Goal: Transaction & Acquisition: Purchase product/service

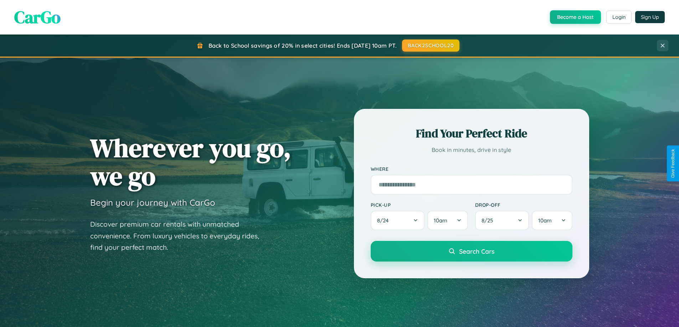
scroll to position [490, 0]
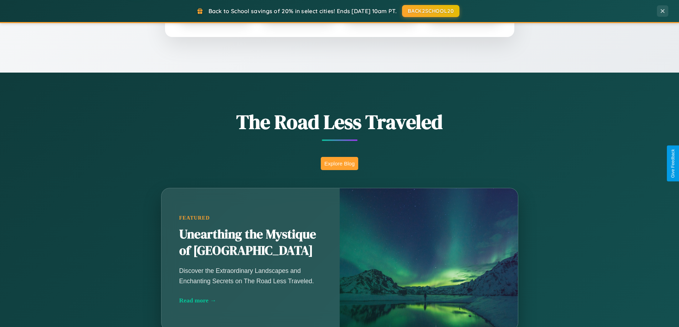
click at [339, 164] on button "Explore Blog" at bounding box center [339, 163] width 37 height 13
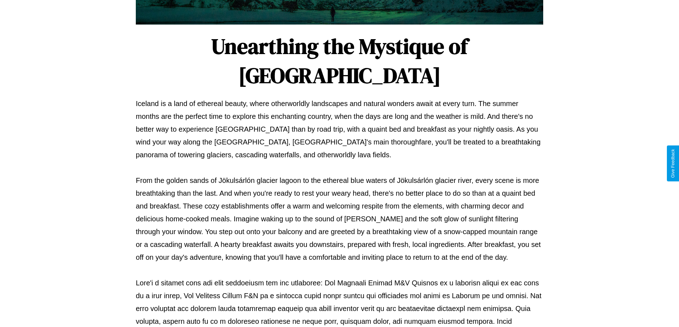
scroll to position [231, 0]
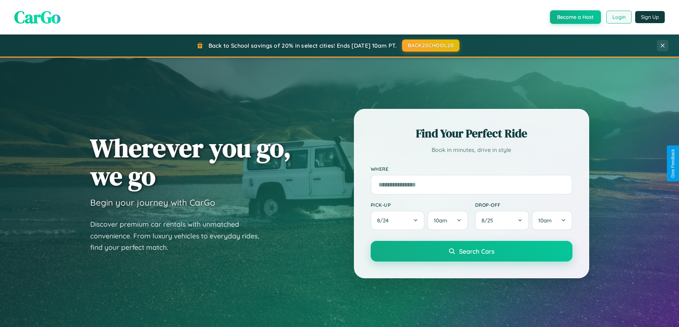
click at [618, 17] on button "Login" at bounding box center [618, 17] width 25 height 13
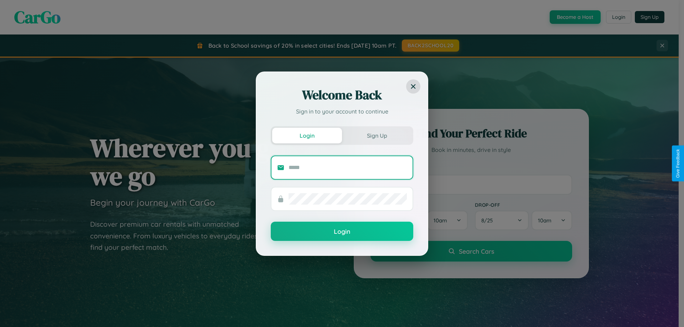
click at [348, 167] on input "text" at bounding box center [348, 167] width 118 height 11
type input "**********"
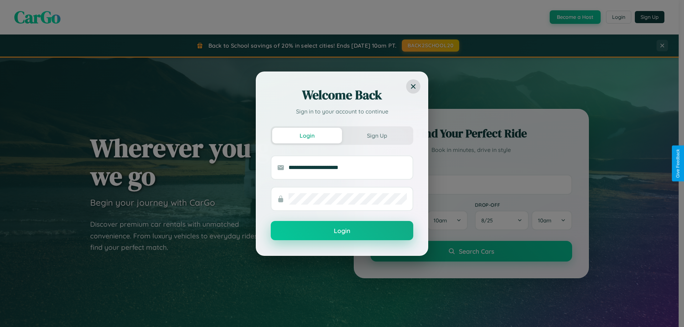
click at [342, 231] on button "Login" at bounding box center [342, 230] width 143 height 19
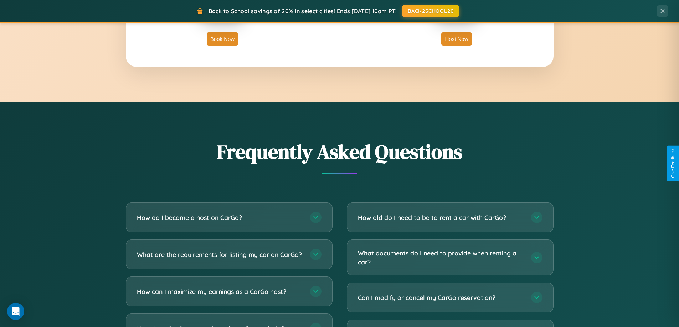
scroll to position [1371, 0]
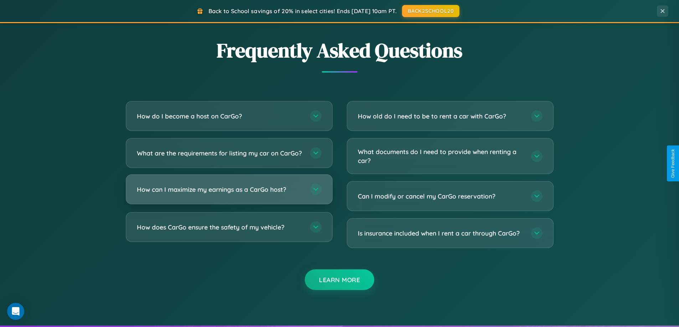
click at [229, 194] on h3 "How can I maximize my earnings as a CarGo host?" at bounding box center [220, 189] width 166 height 9
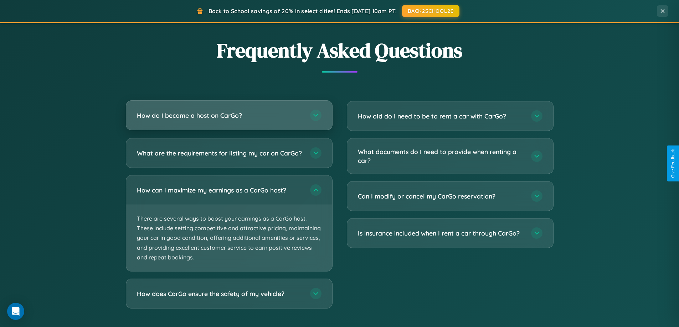
click at [229, 116] on h3 "How do I become a host on CarGo?" at bounding box center [220, 115] width 166 height 9
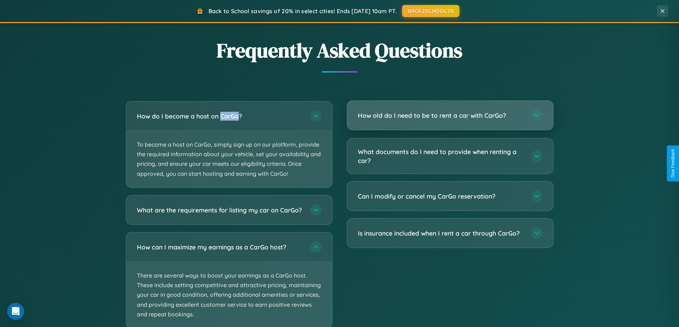
click at [450, 115] on h3 "How old do I need to be to rent a car with CarGo?" at bounding box center [441, 115] width 166 height 9
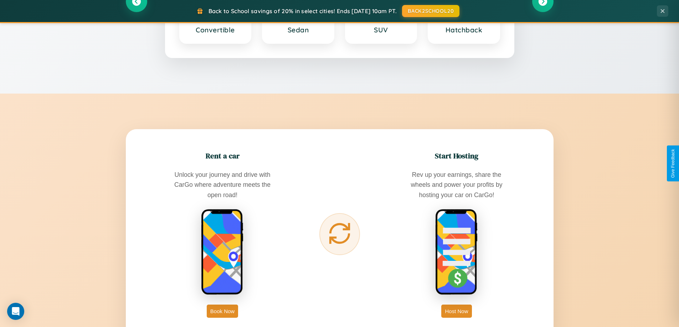
scroll to position [835, 0]
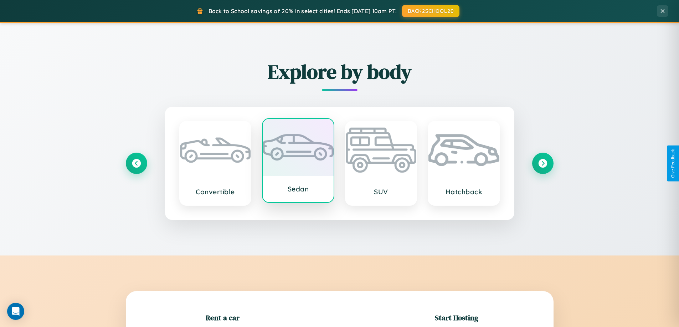
click at [298, 161] on div at bounding box center [298, 147] width 71 height 57
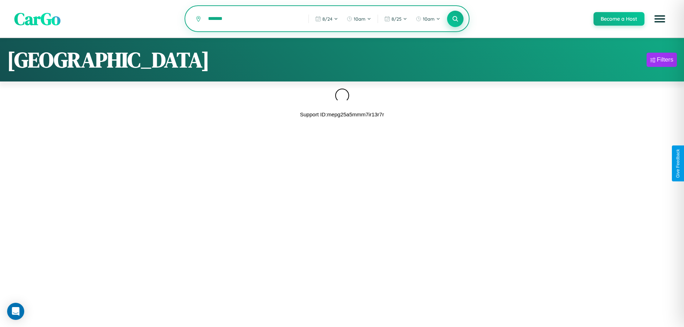
type input "*******"
click at [455, 19] on icon at bounding box center [455, 18] width 7 height 7
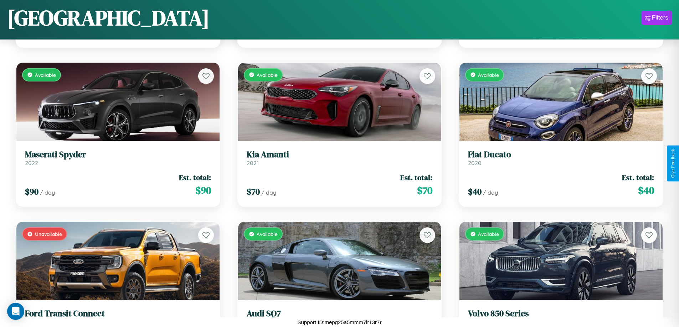
scroll to position [1377, 0]
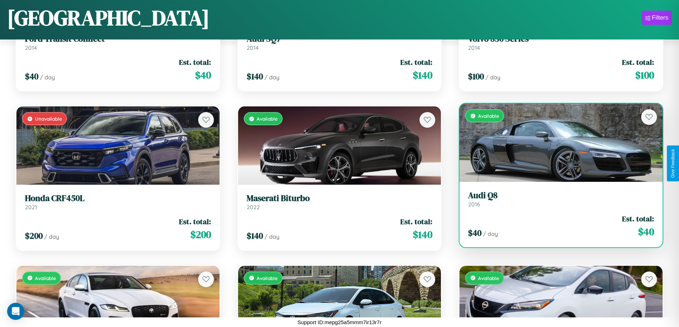
click at [556, 200] on h3 "Audi Q8" at bounding box center [561, 196] width 186 height 10
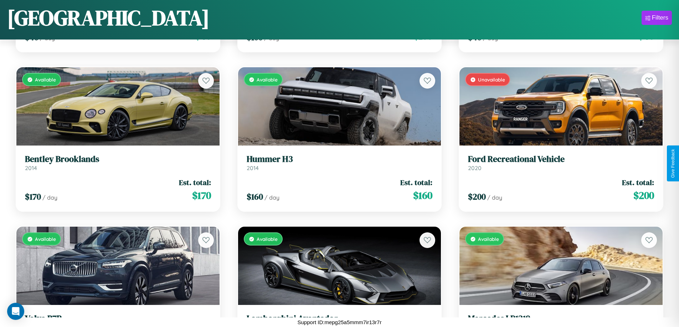
scroll to position [419, 0]
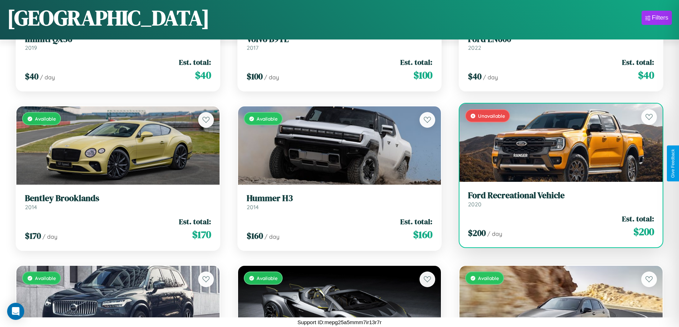
click at [556, 202] on link "Ford Recreational Vehicle 2020" at bounding box center [561, 199] width 186 height 17
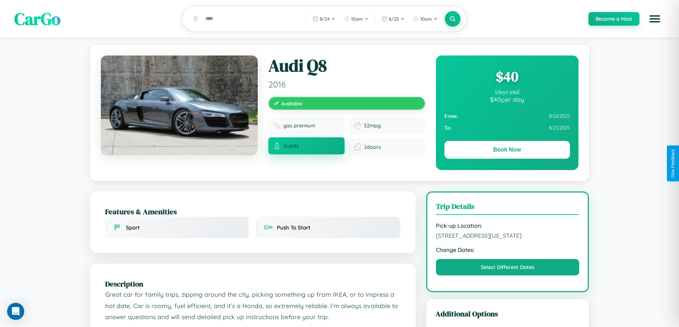
scroll to position [77, 0]
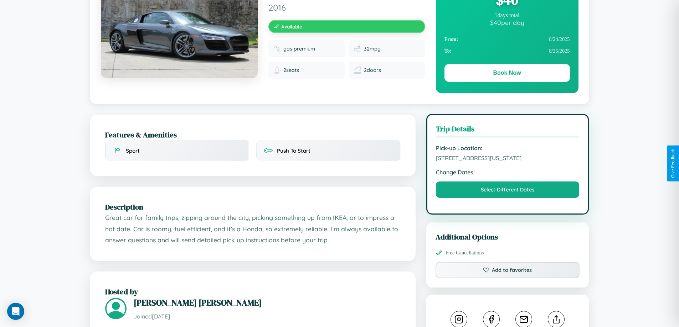
click at [507, 162] on span "[STREET_ADDRESS][US_STATE]" at bounding box center [508, 158] width 144 height 7
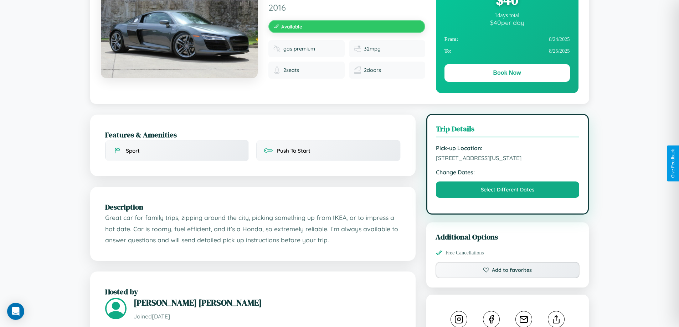
click at [507, 162] on span "[STREET_ADDRESS][US_STATE]" at bounding box center [508, 158] width 144 height 7
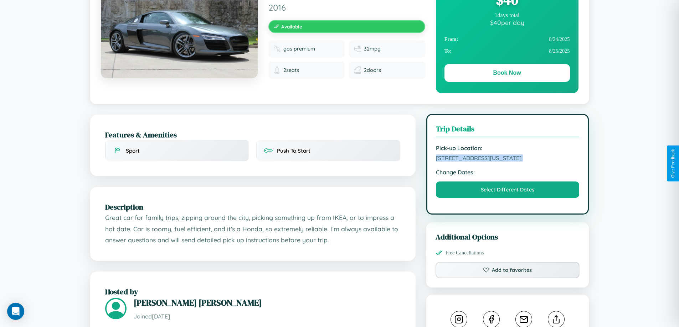
click at [507, 162] on span "[STREET_ADDRESS][US_STATE]" at bounding box center [508, 158] width 144 height 7
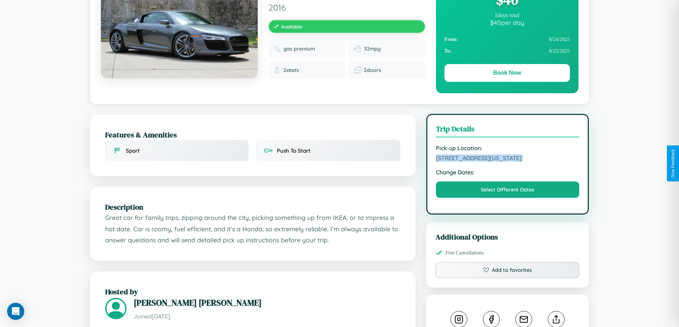
click at [507, 162] on span "[STREET_ADDRESS][US_STATE]" at bounding box center [508, 158] width 144 height 7
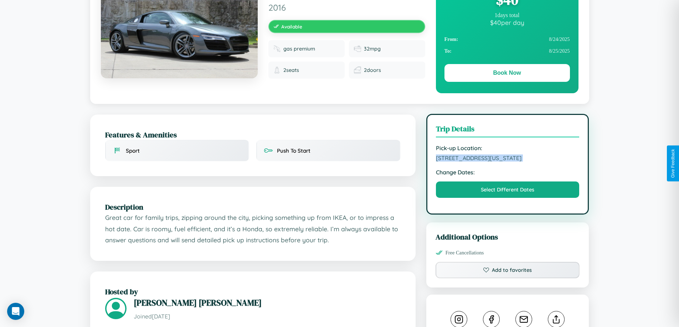
click at [507, 162] on span "[STREET_ADDRESS][US_STATE]" at bounding box center [508, 158] width 144 height 7
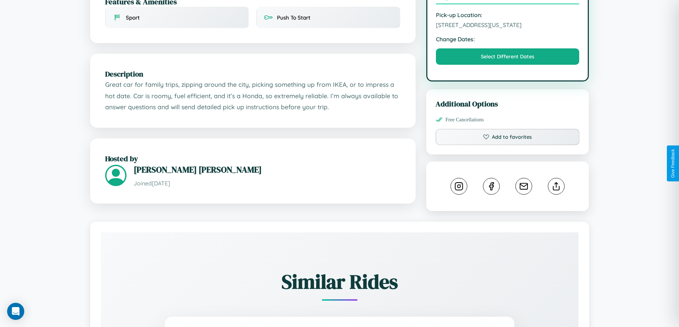
scroll to position [241, 0]
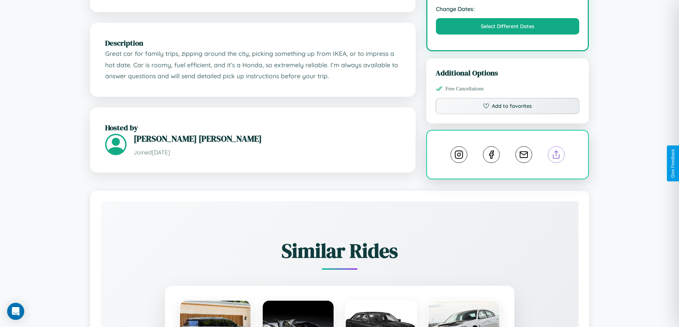
click at [556, 156] on line at bounding box center [556, 153] width 0 height 5
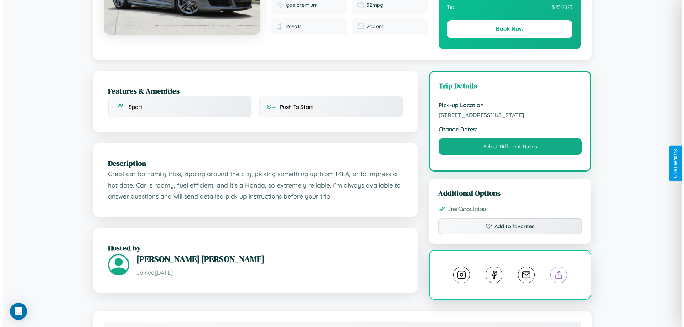
scroll to position [0, 0]
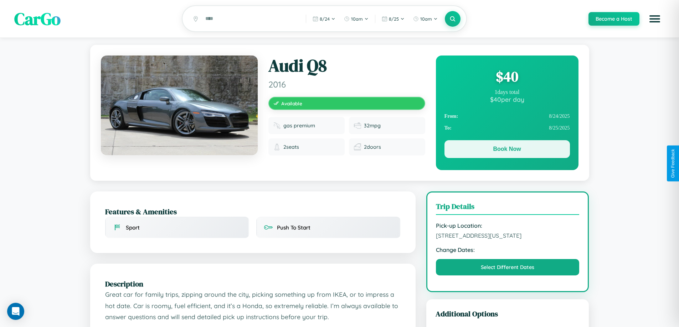
click at [507, 150] on button "Book Now" at bounding box center [506, 149] width 125 height 18
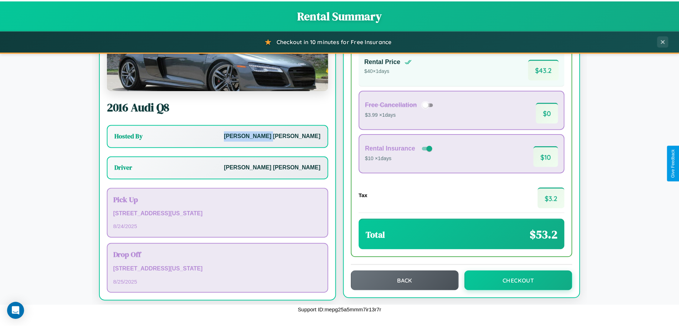
scroll to position [51, 0]
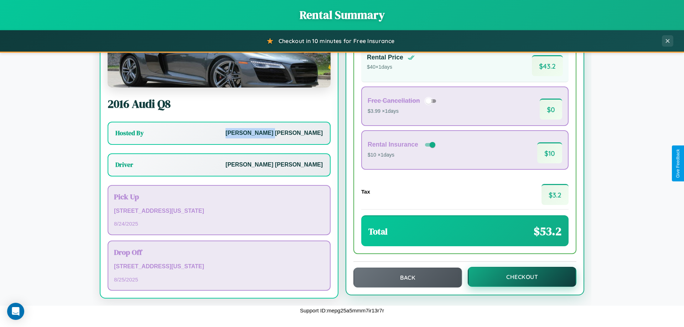
click at [517, 277] on button "Checkout" at bounding box center [522, 277] width 109 height 20
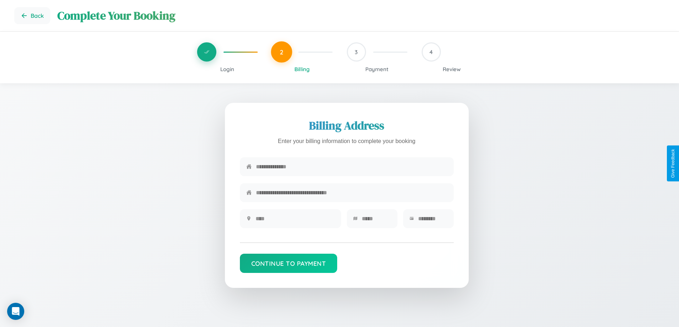
click at [351, 168] on input "text" at bounding box center [351, 166] width 191 height 17
type input "**********"
click at [295, 221] on input "text" at bounding box center [294, 218] width 79 height 17
type input "********"
click at [376, 221] on input "text" at bounding box center [376, 218] width 29 height 17
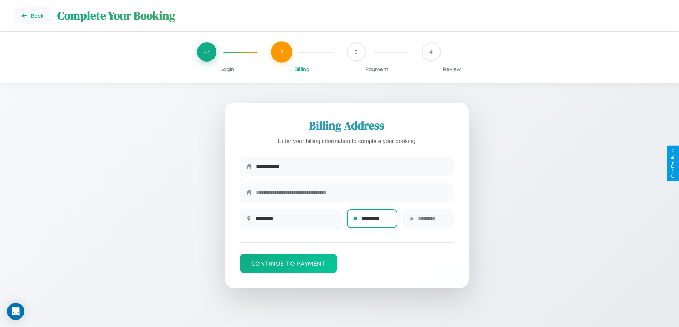
type input "********"
click at [432, 221] on input "text" at bounding box center [432, 218] width 29 height 17
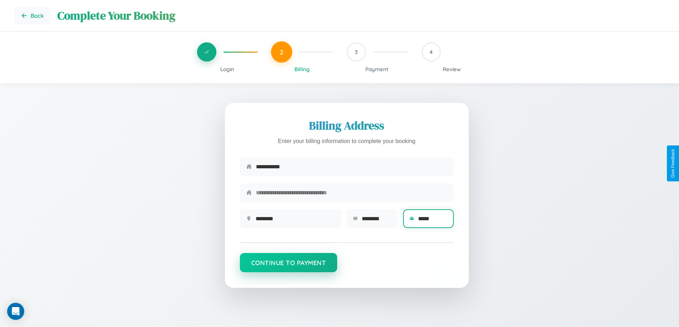
type input "*****"
click at [288, 267] on button "Continue to Payment" at bounding box center [289, 262] width 98 height 19
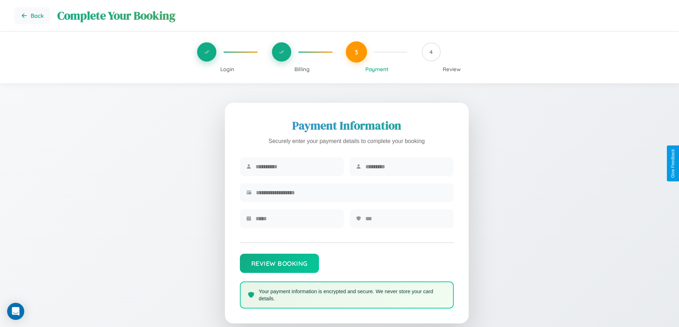
click at [296, 167] on input "text" at bounding box center [296, 166] width 82 height 17
type input "*****"
click at [406, 167] on input "text" at bounding box center [406, 166] width 82 height 17
type input "******"
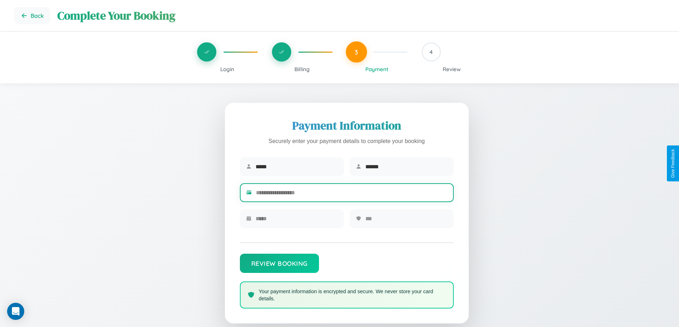
click at [351, 194] on input "text" at bounding box center [351, 192] width 191 height 17
type input "**********"
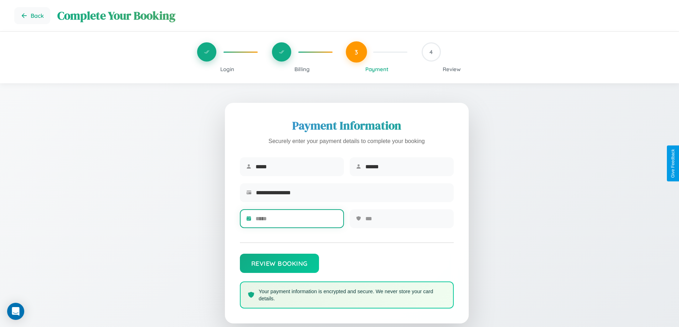
click at [296, 221] on input "text" at bounding box center [296, 218] width 82 height 17
type input "*****"
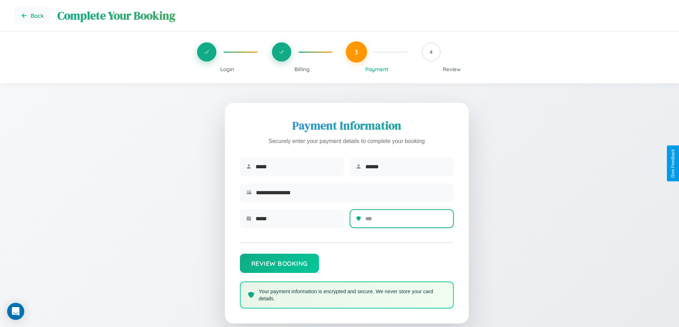
click at [406, 221] on input "text" at bounding box center [406, 218] width 82 height 17
type input "***"
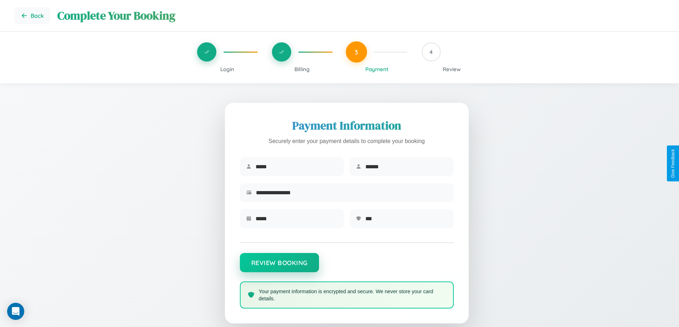
click at [279, 267] on button "Review Booking" at bounding box center [279, 262] width 79 height 19
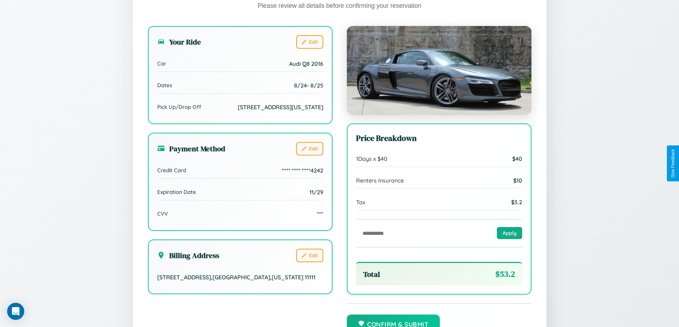
scroll to position [196, 0]
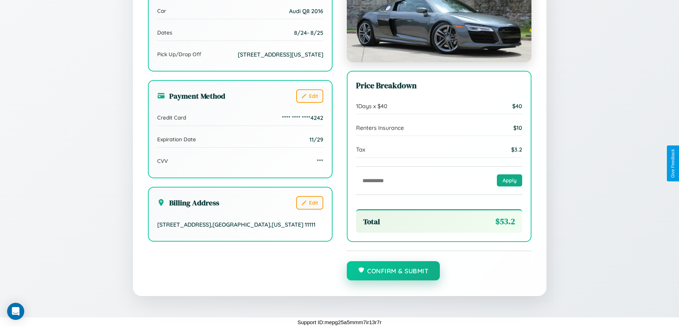
click at [393, 271] on button "Confirm & Submit" at bounding box center [393, 271] width 93 height 19
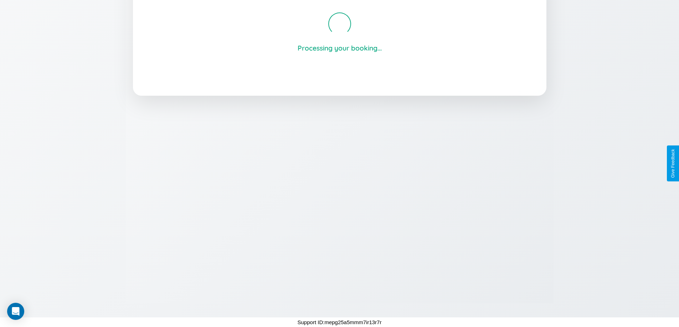
scroll to position [136, 0]
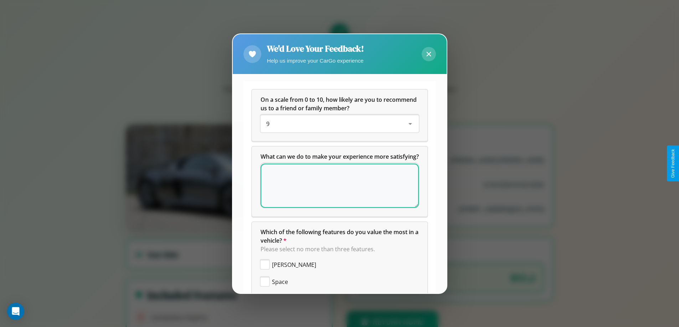
click at [337, 134] on div "On a scale from 0 to 10, how likely are you to recommend us to a friend or fami…" at bounding box center [339, 115] width 175 height 51
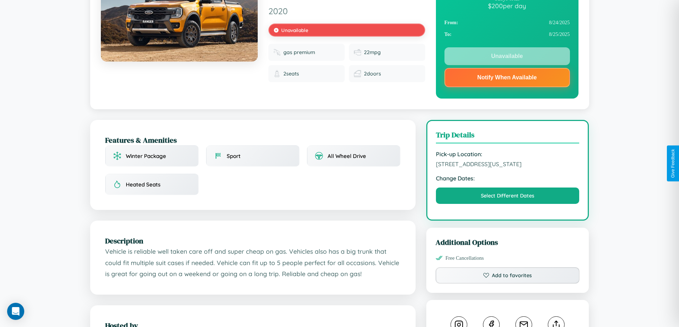
scroll to position [99, 0]
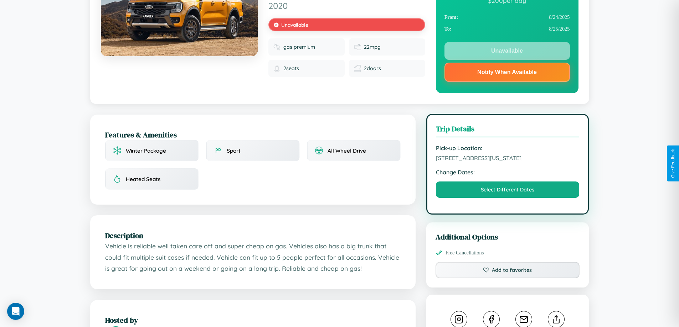
click at [507, 162] on span "2218 Fourth Street Seattle Washington United States 73233" at bounding box center [508, 158] width 144 height 7
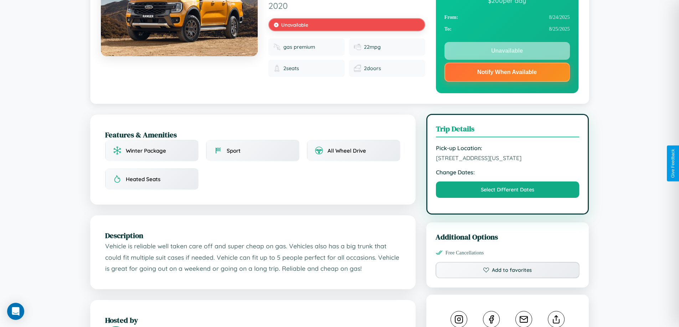
click at [507, 162] on span "2218 Fourth Street Seattle Washington United States 73233" at bounding box center [508, 158] width 144 height 7
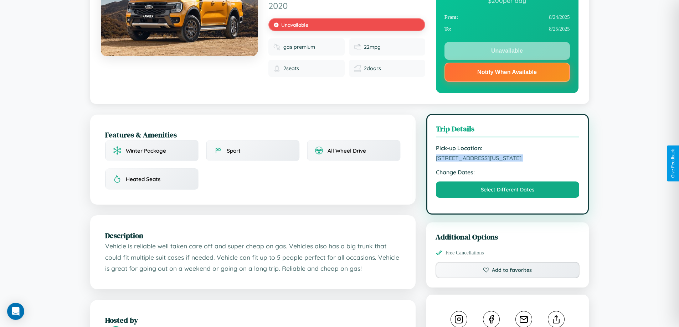
click at [507, 162] on span "2218 Fourth Street Seattle Washington United States 73233" at bounding box center [508, 158] width 144 height 7
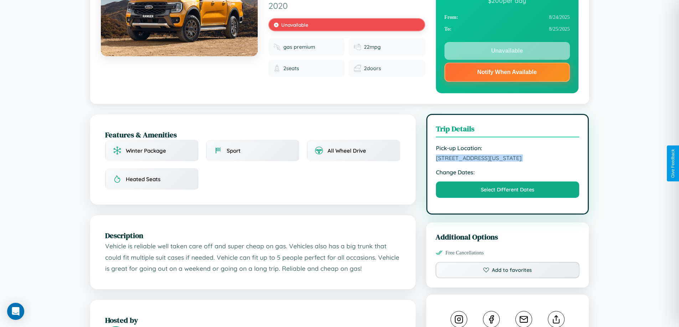
click at [507, 162] on span "2218 Fourth Street Seattle Washington United States 73233" at bounding box center [508, 158] width 144 height 7
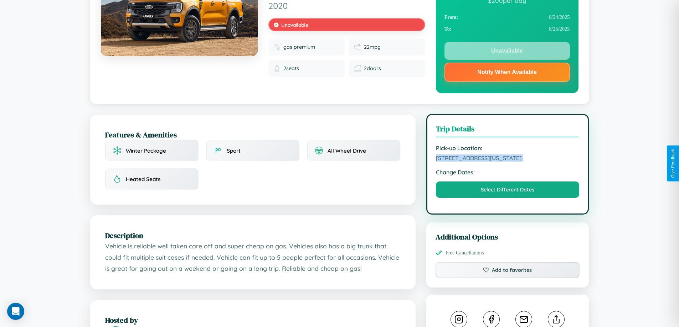
click at [507, 162] on span "2218 Fourth Street Seattle Washington United States 73233" at bounding box center [508, 158] width 144 height 7
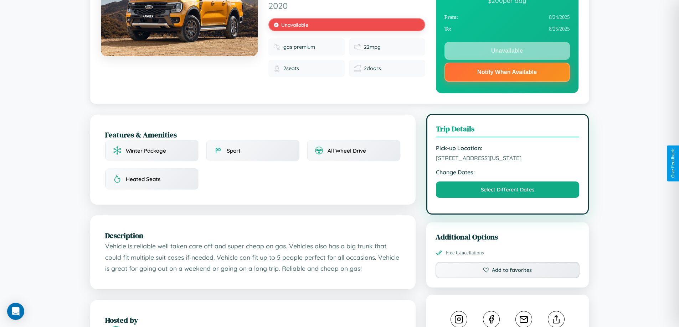
scroll to position [98, 0]
